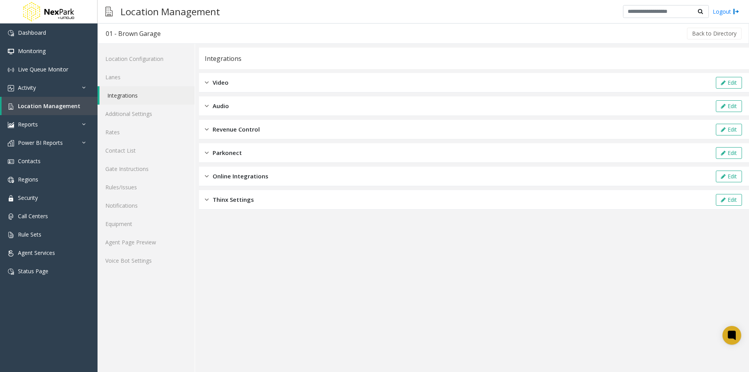
click at [242, 175] on span "Online Integrations" at bounding box center [241, 176] width 56 height 9
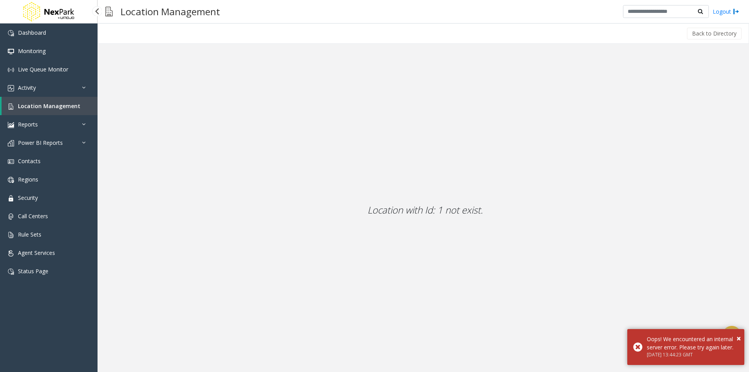
click at [38, 105] on span "Location Management" at bounding box center [49, 105] width 62 height 7
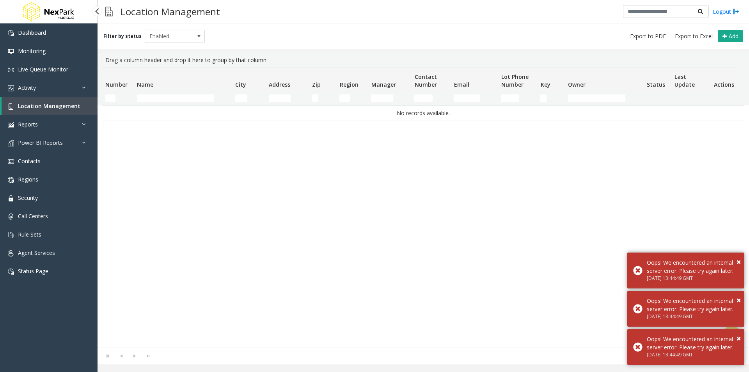
click at [50, 105] on span "Location Management" at bounding box center [49, 105] width 62 height 7
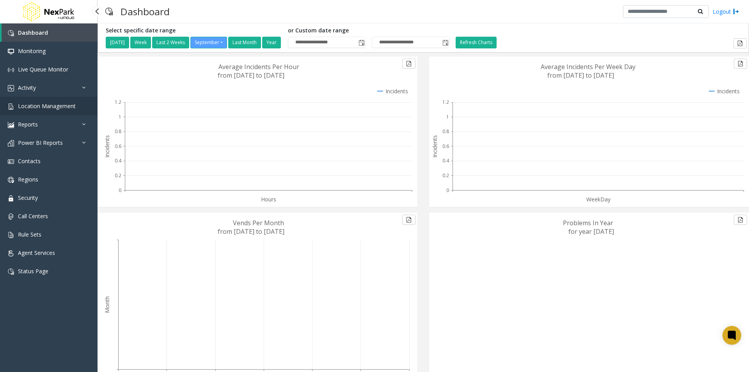
click at [49, 105] on span "Location Management" at bounding box center [47, 105] width 58 height 7
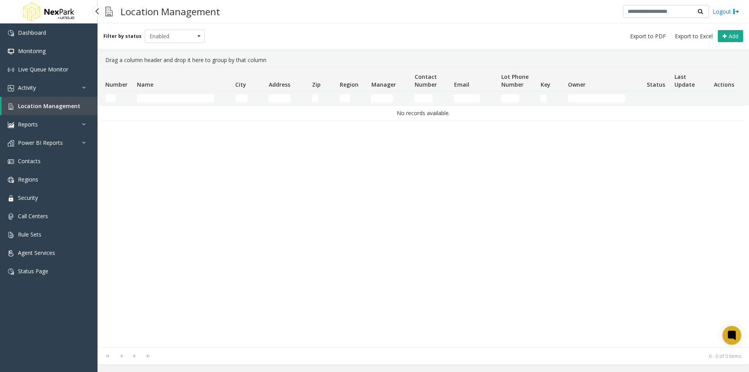
click at [48, 108] on span "Location Management" at bounding box center [49, 105] width 62 height 7
